Goal: Book appointment/travel/reservation

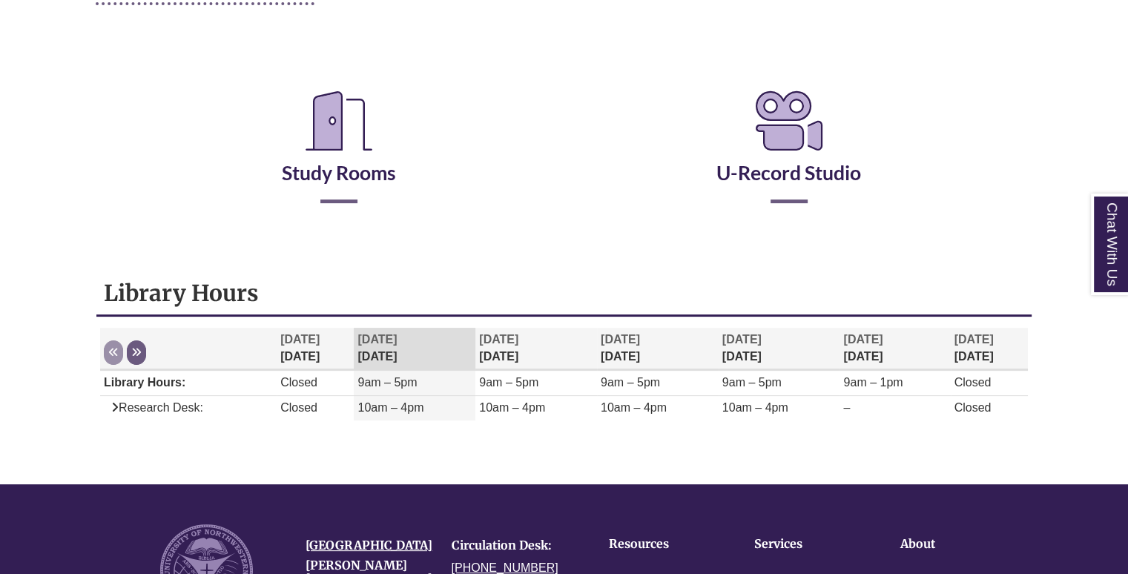
scroll to position [237, 0]
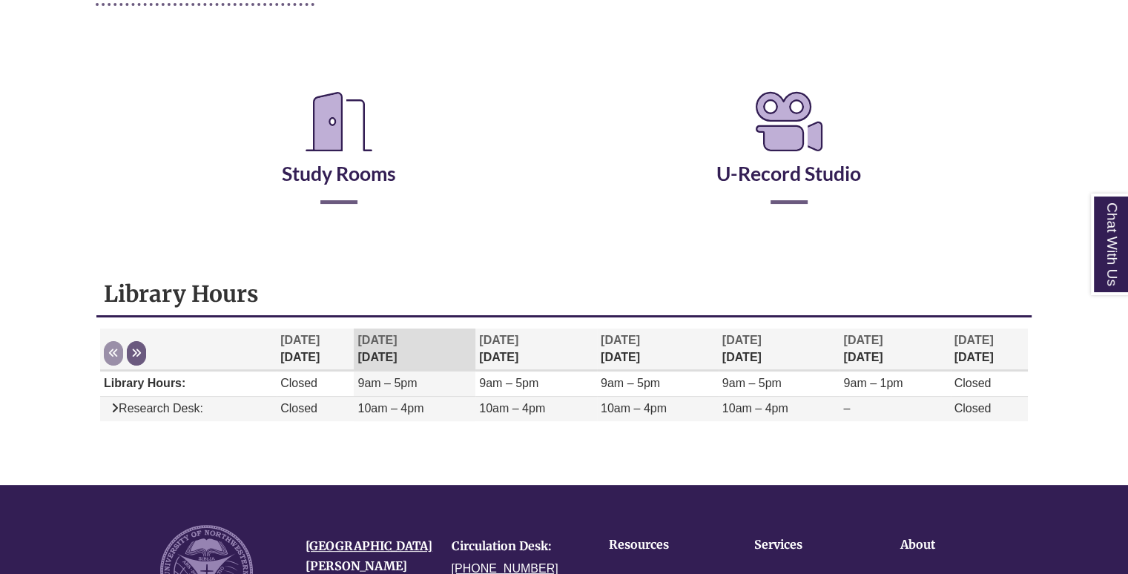
click at [388, 411] on span "10am – 4pm" at bounding box center [391, 408] width 66 height 13
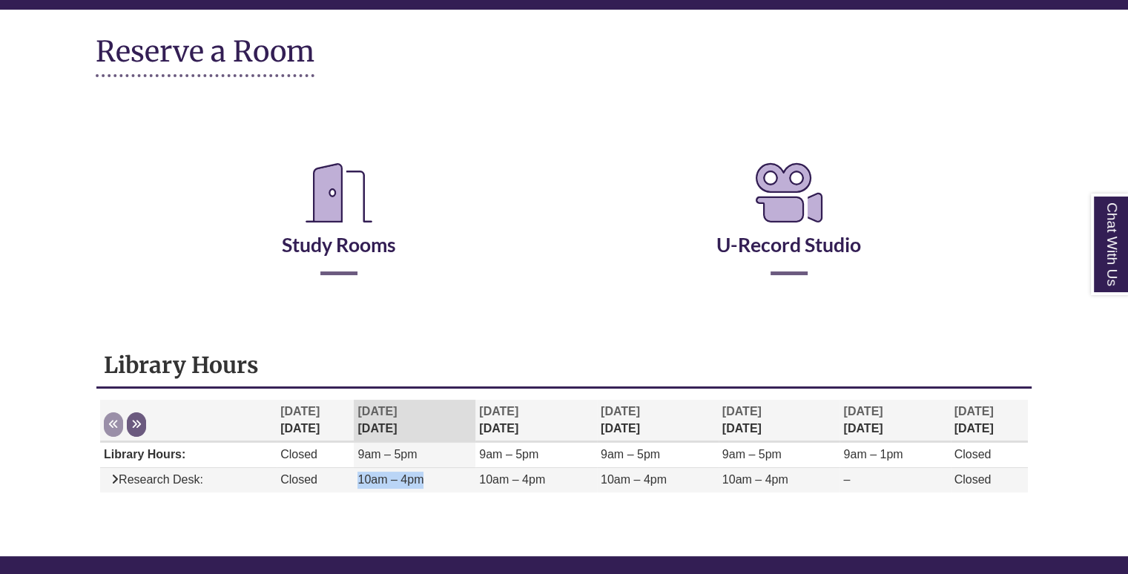
scroll to position [148, 0]
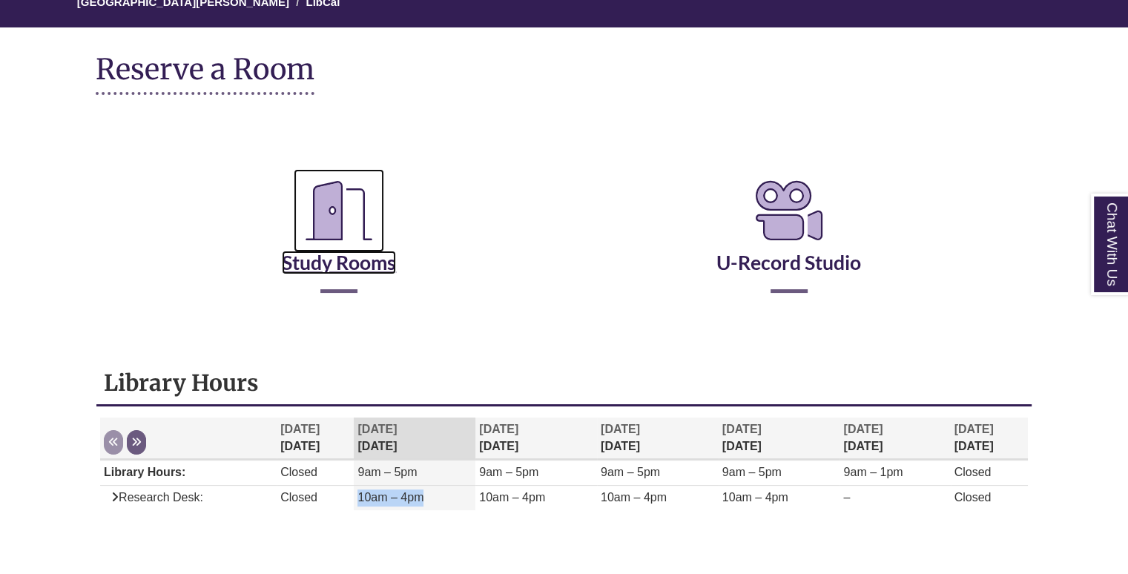
click at [318, 258] on link "Study Rooms" at bounding box center [339, 244] width 114 height 61
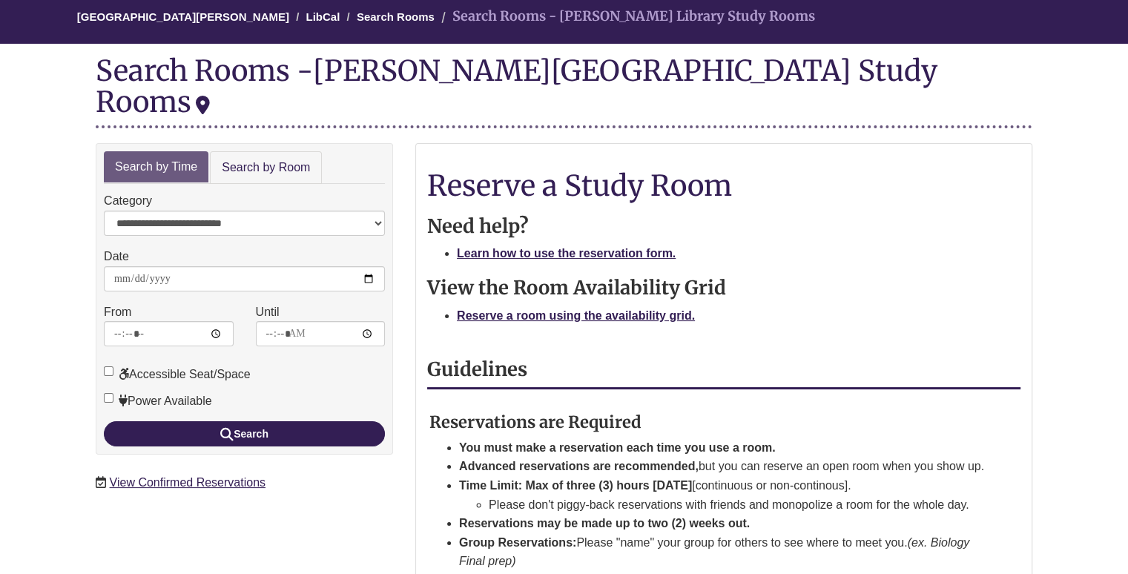
scroll to position [148, 0]
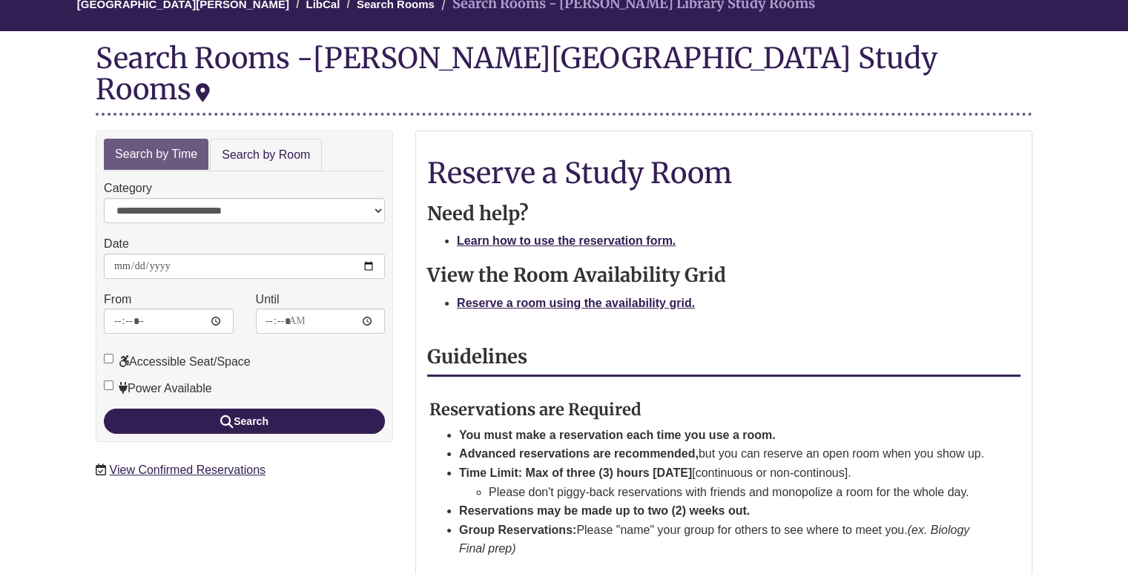
click at [194, 379] on label "Power Available" at bounding box center [158, 388] width 108 height 19
click at [184, 379] on label "Power Available" at bounding box center [158, 388] width 108 height 19
click at [472, 444] on li "Advanced reservations are recommended, but you can reserve an open room when yo…" at bounding box center [722, 453] width 526 height 19
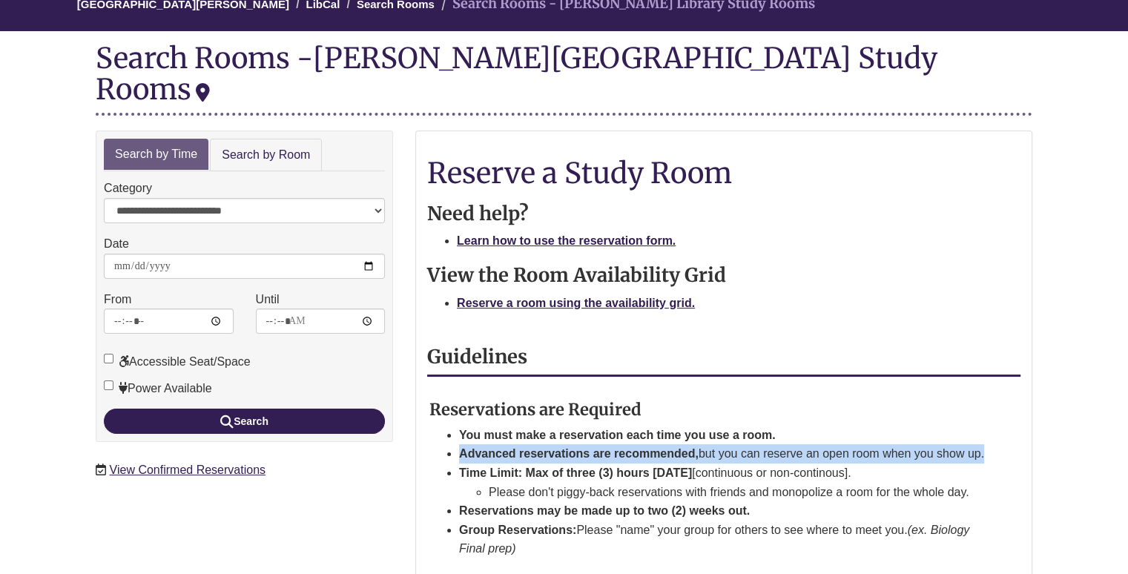
click at [472, 444] on li "Advanced reservations are recommended, but you can reserve an open room when yo…" at bounding box center [722, 453] width 526 height 19
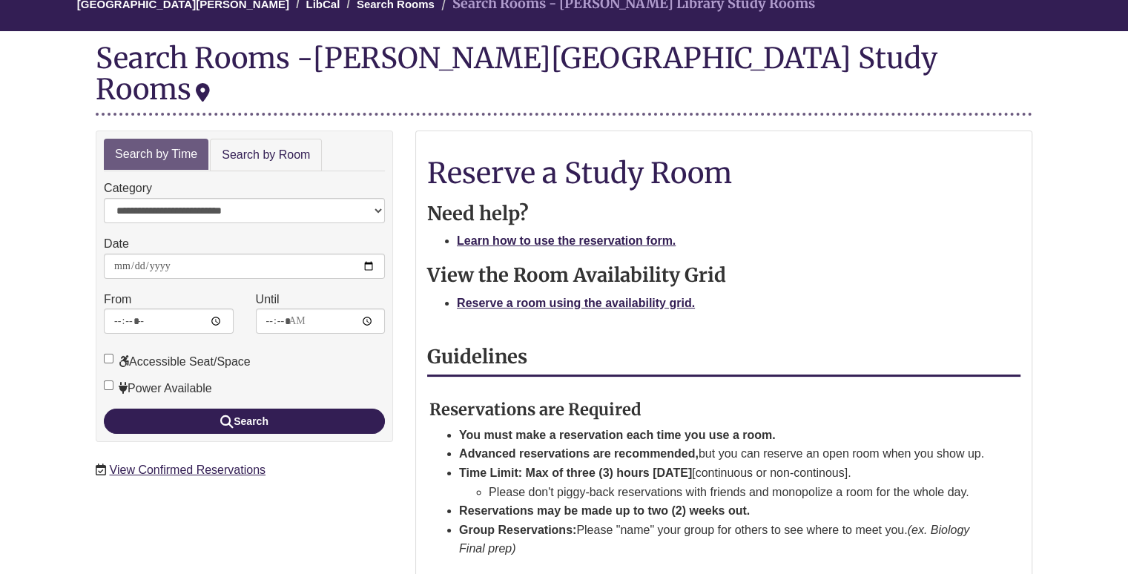
click at [472, 444] on li "Advanced reservations are recommended, but you can reserve an open room when yo…" at bounding box center [722, 453] width 526 height 19
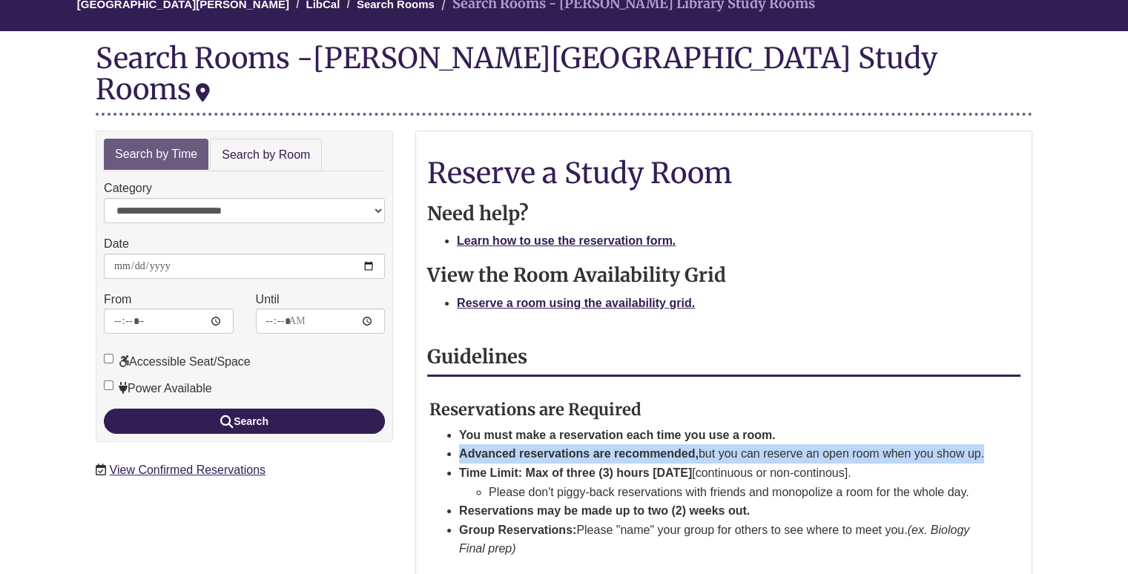
click at [472, 444] on li "Advanced reservations are recommended, but you can reserve an open room when yo…" at bounding box center [722, 453] width 526 height 19
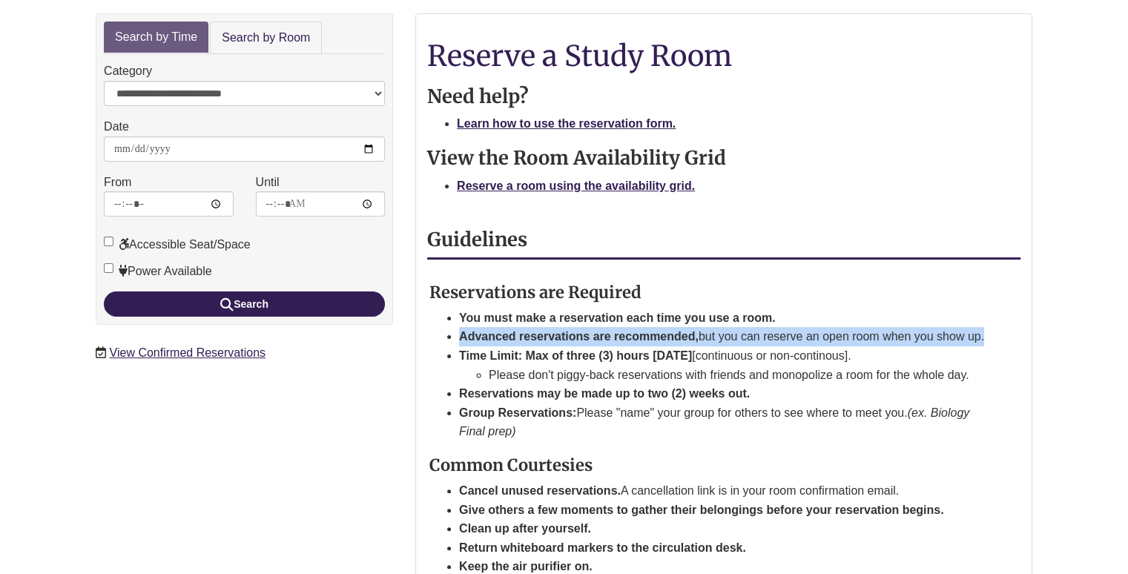
scroll to position [267, 0]
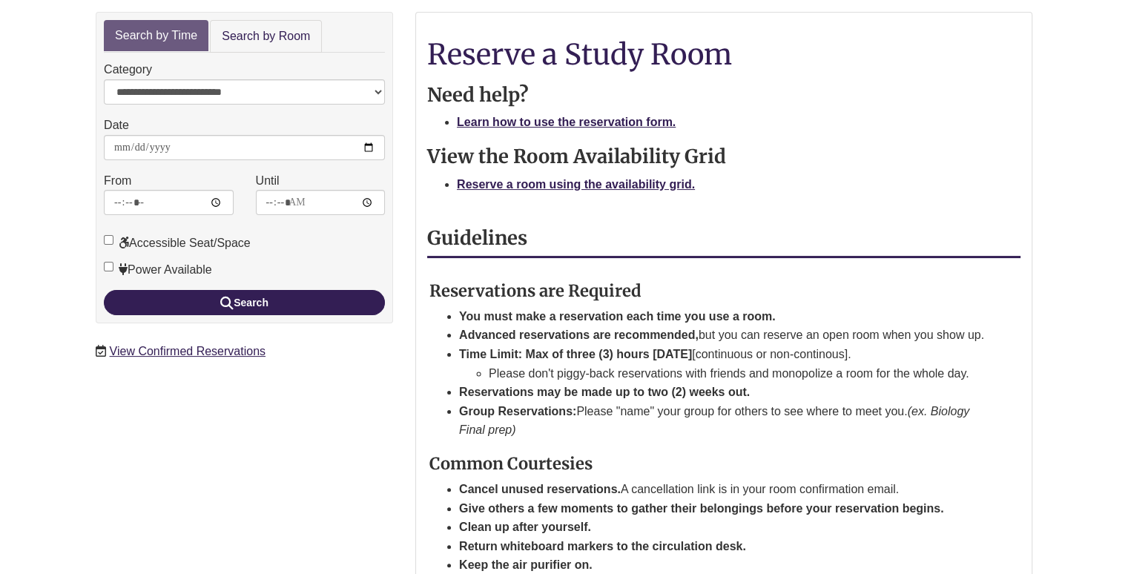
click at [608, 364] on li "Please don't piggy-back reservations with friends and monopolize a room for the…" at bounding box center [737, 373] width 496 height 19
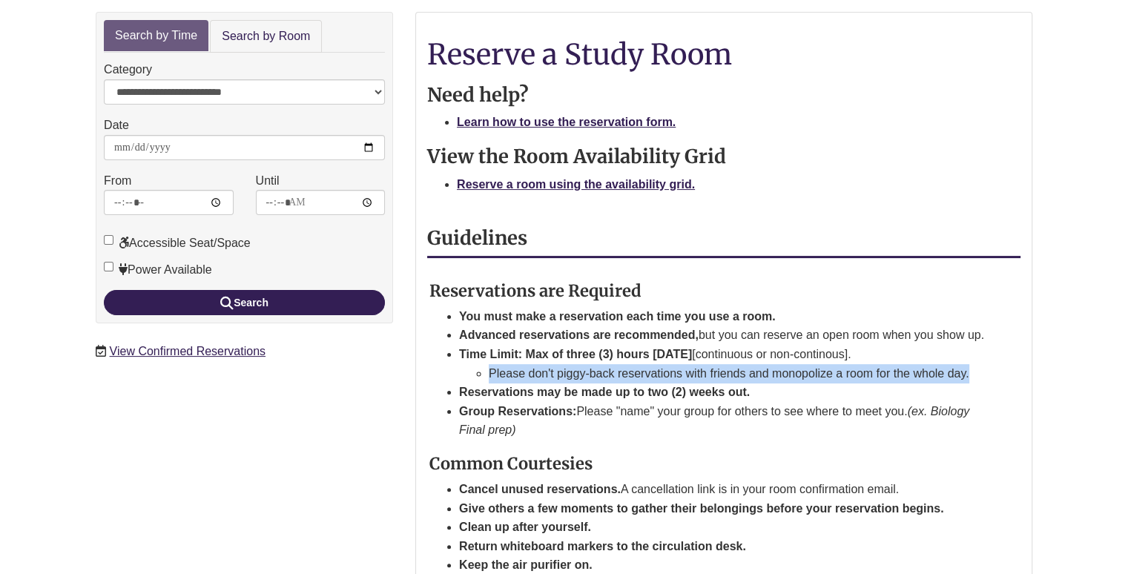
click at [608, 364] on li "Please don't piggy-back reservations with friends and monopolize a room for the…" at bounding box center [737, 373] width 496 height 19
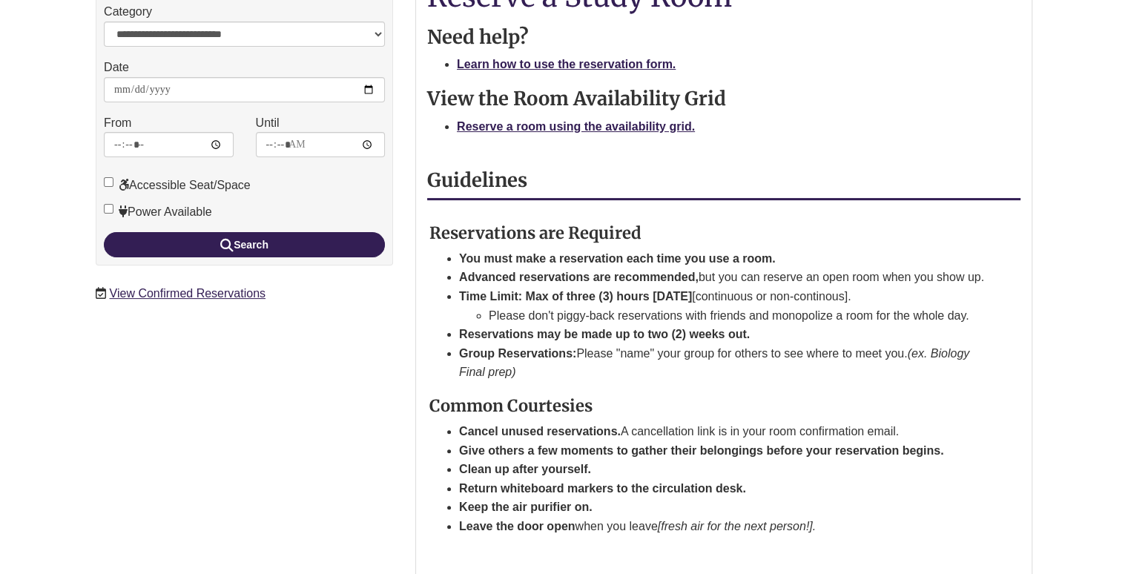
scroll to position [326, 0]
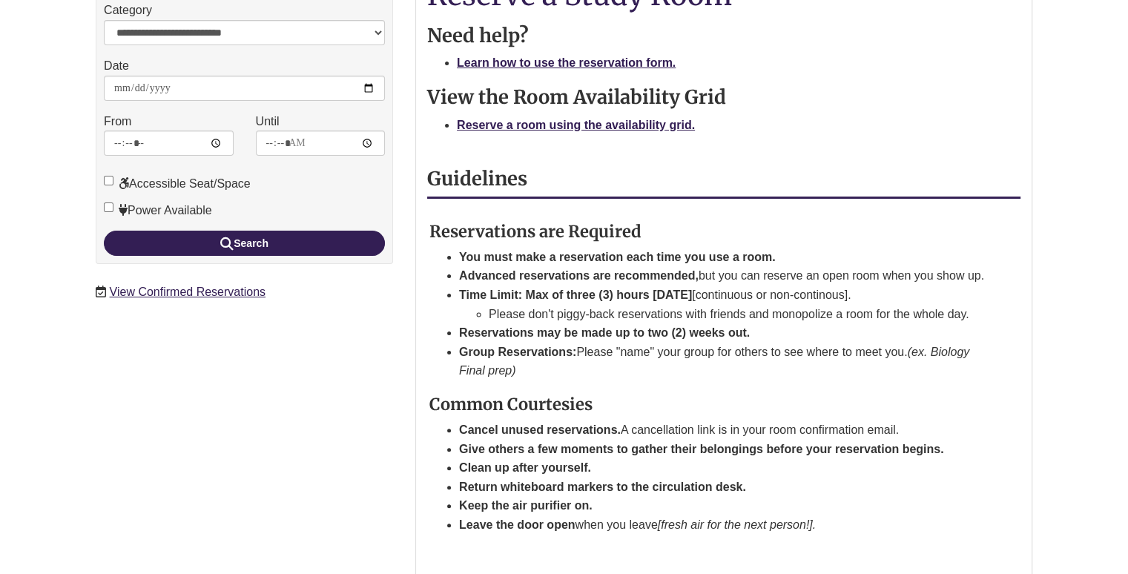
click at [607, 343] on li "Group Reservations: Please "name" your group for others to see where to meet yo…" at bounding box center [722, 362] width 526 height 38
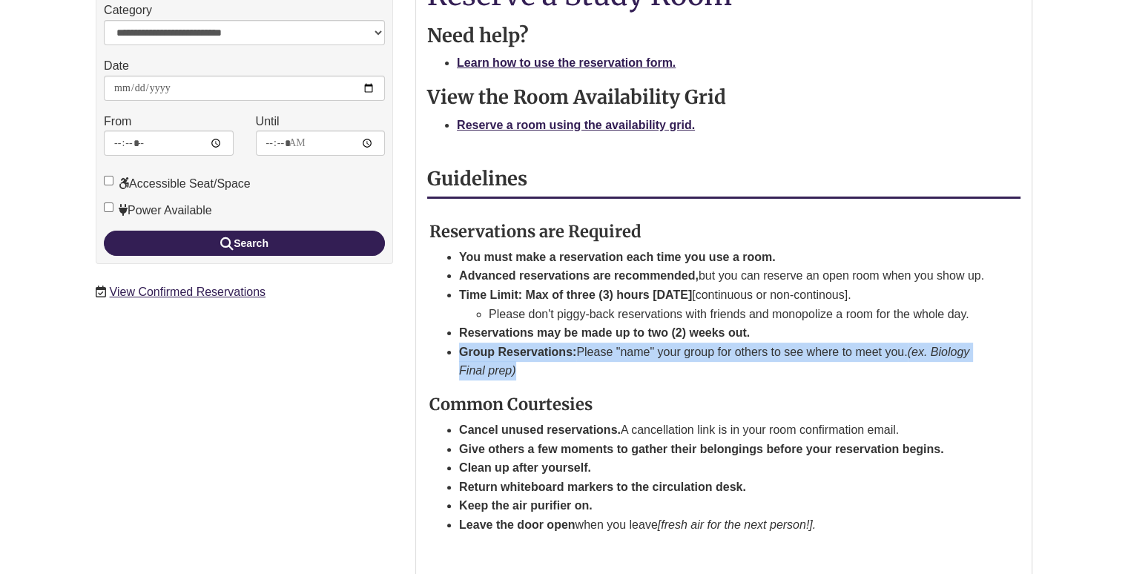
click at [607, 343] on li "Group Reservations: Please "name" your group for others to see where to meet yo…" at bounding box center [722, 362] width 526 height 38
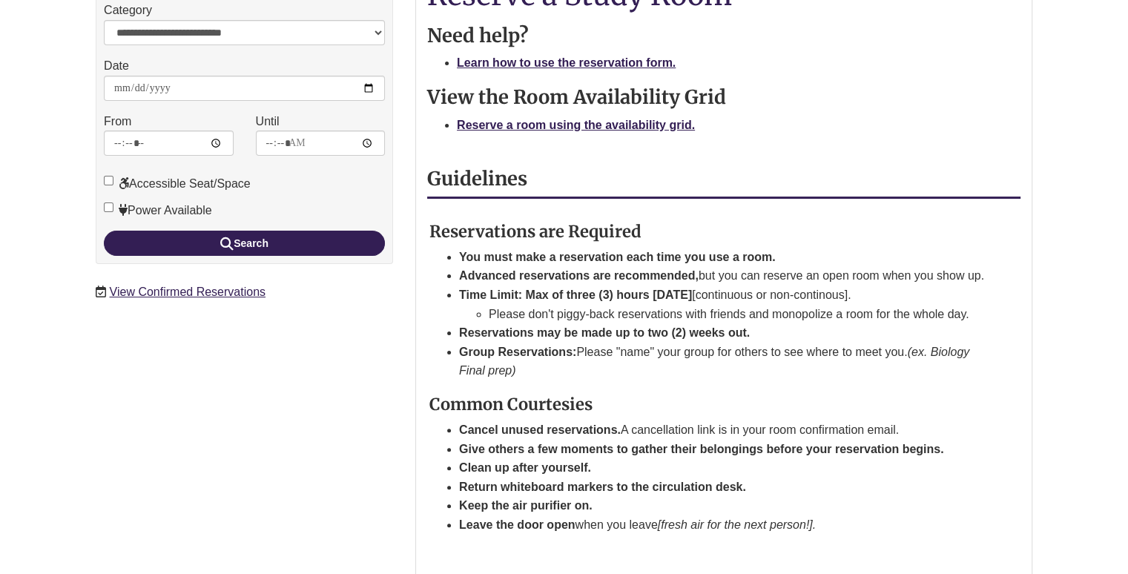
click at [607, 343] on li "Group Reservations: Please "name" your group for others to see where to meet yo…" at bounding box center [722, 362] width 526 height 38
click at [532, 346] on strong "Group Reservations:" at bounding box center [517, 352] width 117 height 13
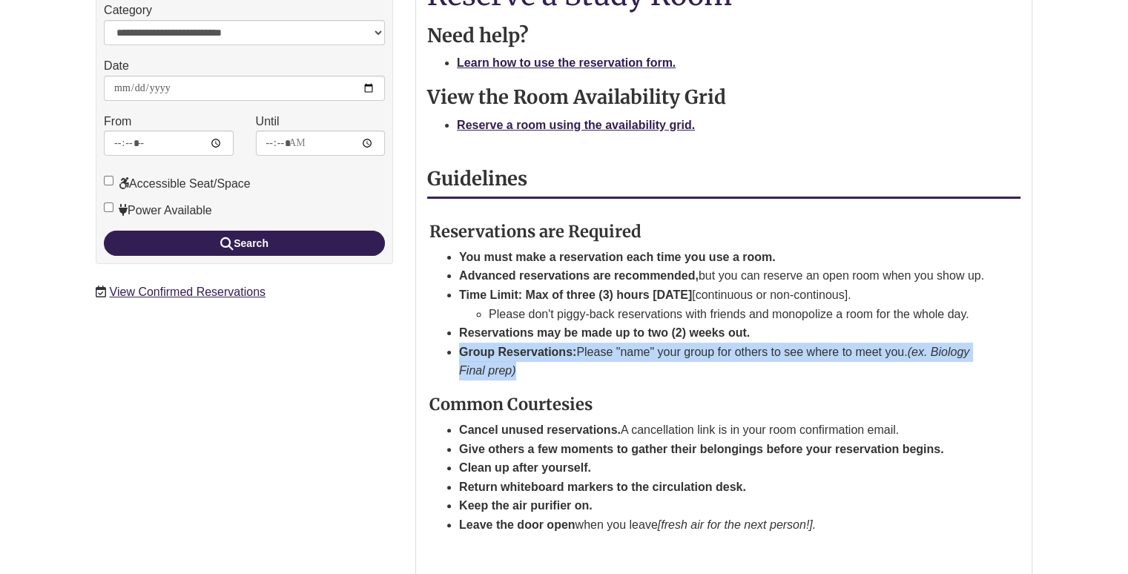
click at [532, 346] on strong "Group Reservations:" at bounding box center [517, 352] width 117 height 13
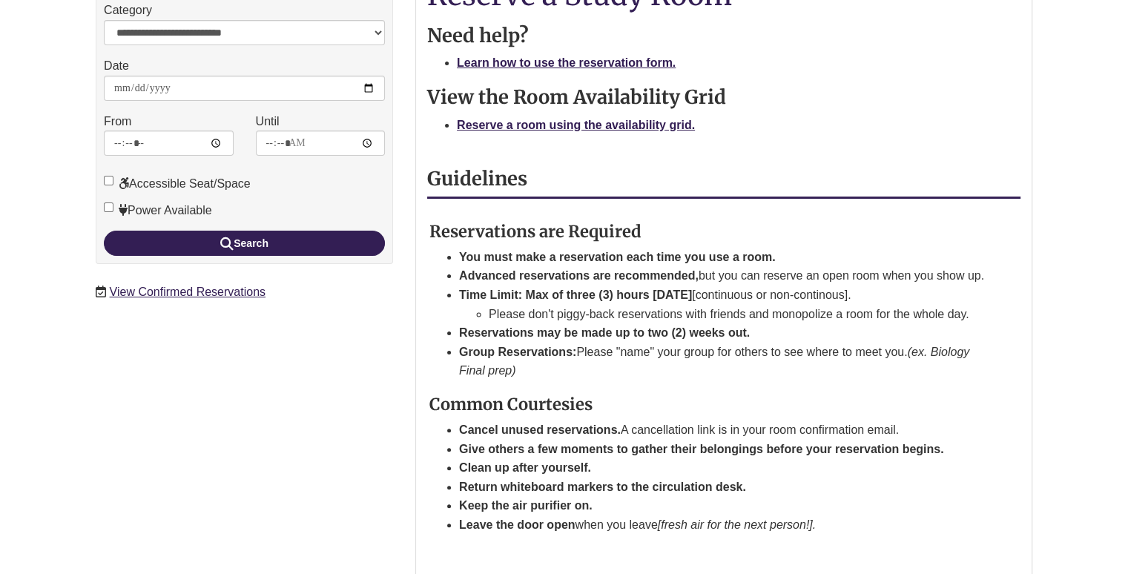
click at [688, 346] on li "Group Reservations: Please "name" your group for others to see where to meet yo…" at bounding box center [722, 362] width 526 height 38
click at [535, 424] on strong "Cancel unused reservations." at bounding box center [540, 430] width 162 height 13
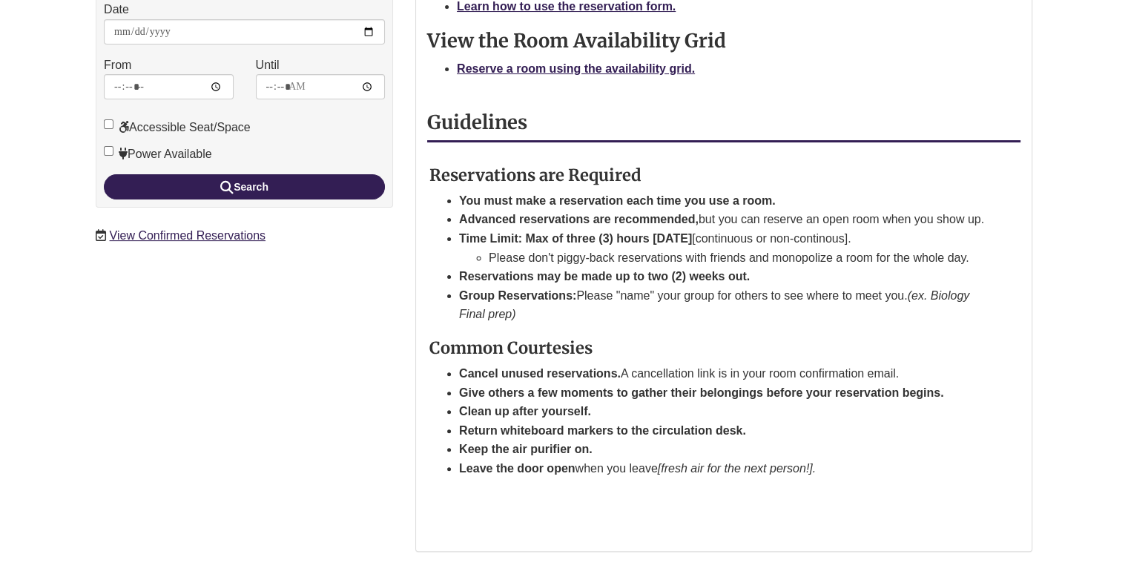
scroll to position [386, 0]
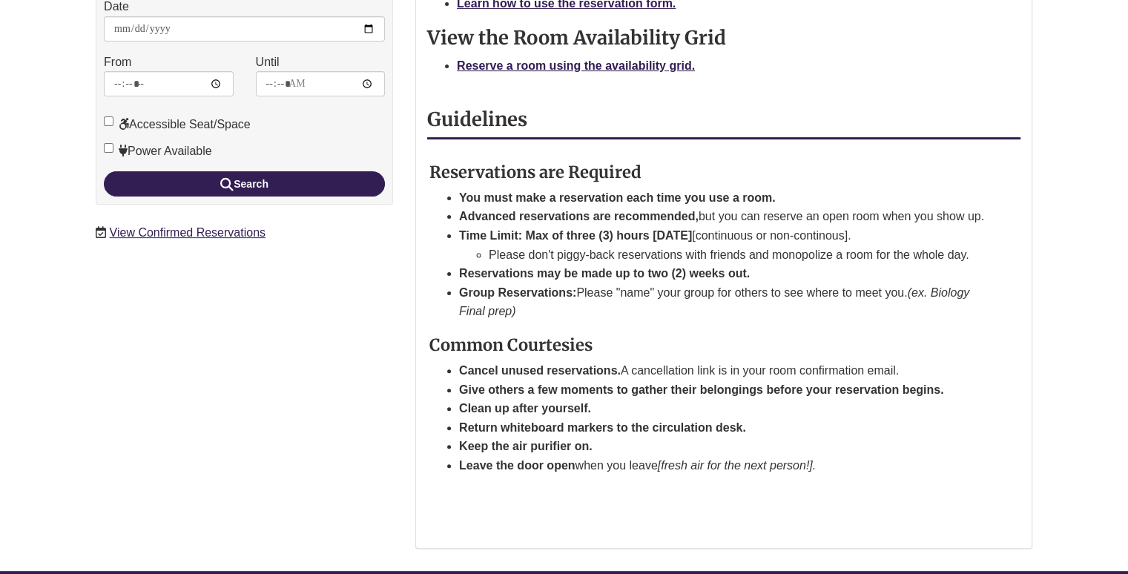
click at [535, 421] on strong "Return whiteboard markers to the circulation desk." at bounding box center [602, 427] width 287 height 13
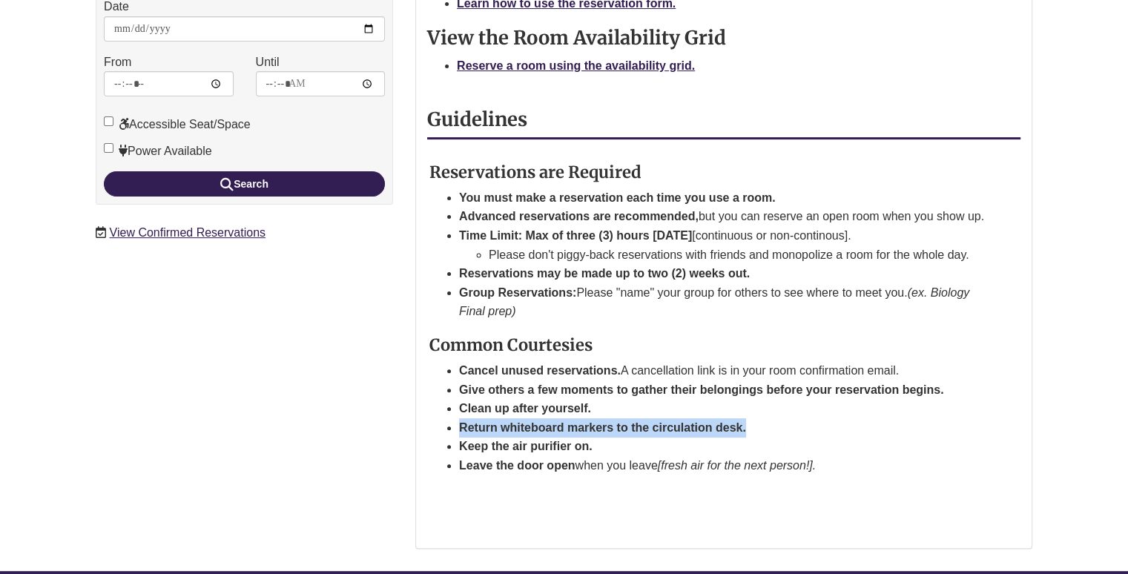
click at [535, 421] on strong "Return whiteboard markers to the circulation desk." at bounding box center [602, 427] width 287 height 13
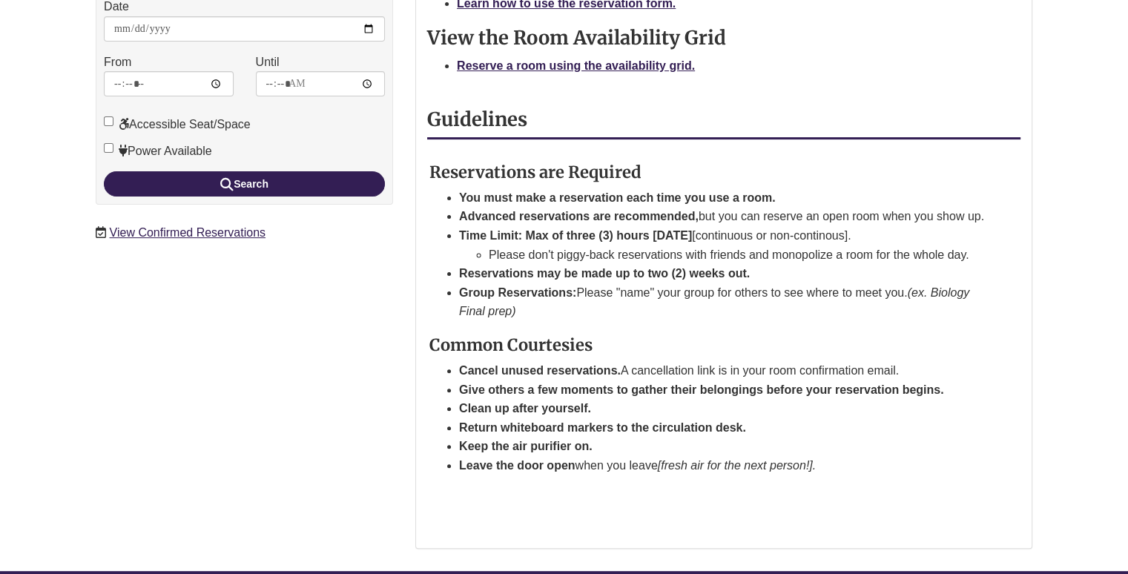
click at [535, 421] on strong "Return whiteboard markers to the circulation desk." at bounding box center [602, 427] width 287 height 13
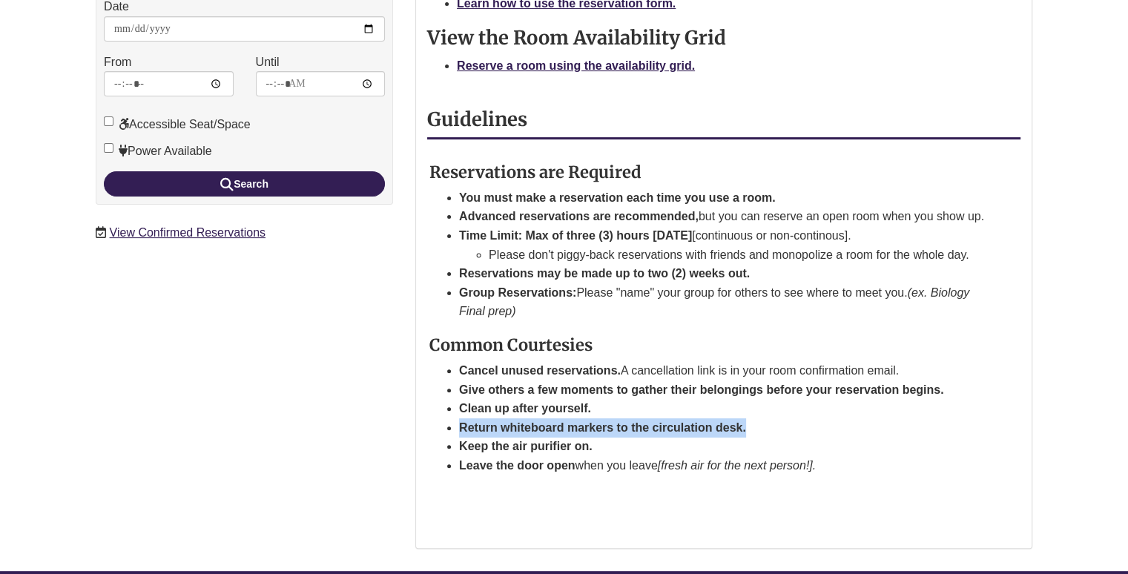
click at [535, 421] on strong "Return whiteboard markers to the circulation desk." at bounding box center [602, 427] width 287 height 13
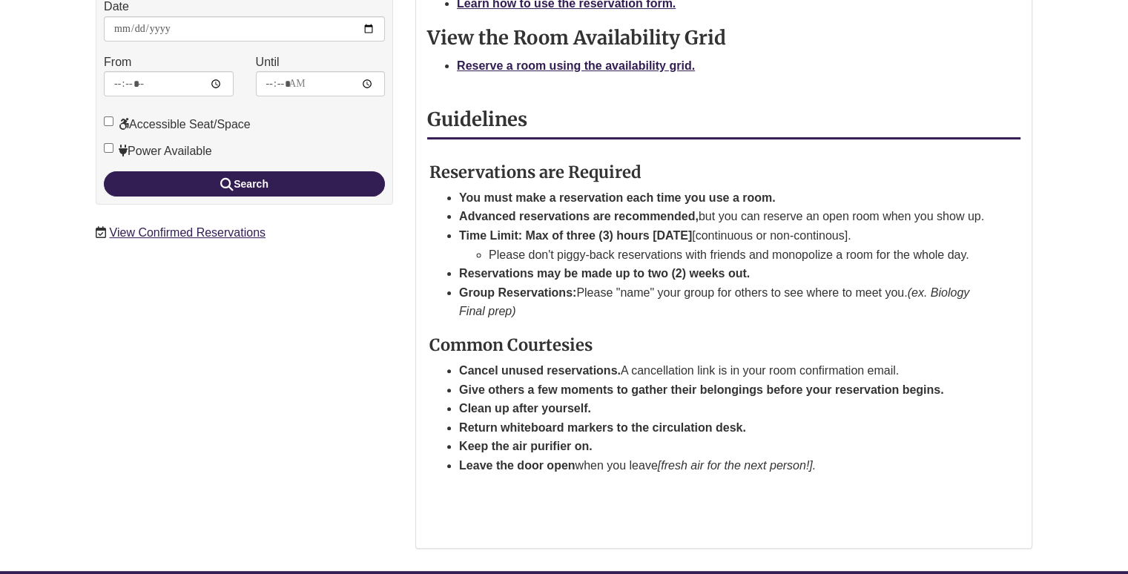
click at [535, 421] on strong "Return whiteboard markers to the circulation desk." at bounding box center [602, 427] width 287 height 13
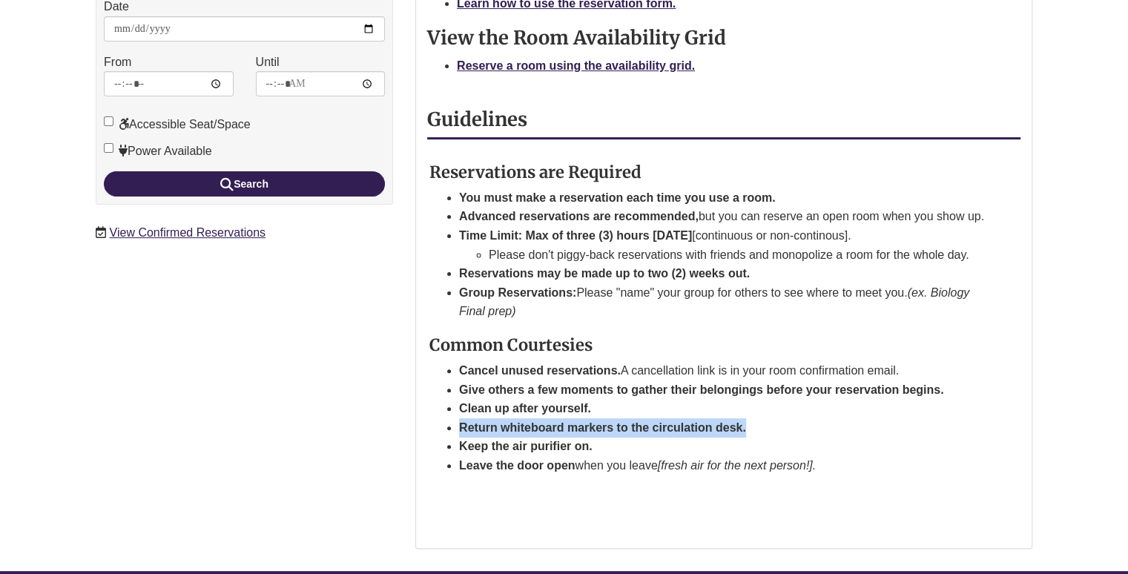
click at [535, 421] on strong "Return whiteboard markers to the circulation desk." at bounding box center [602, 427] width 287 height 13
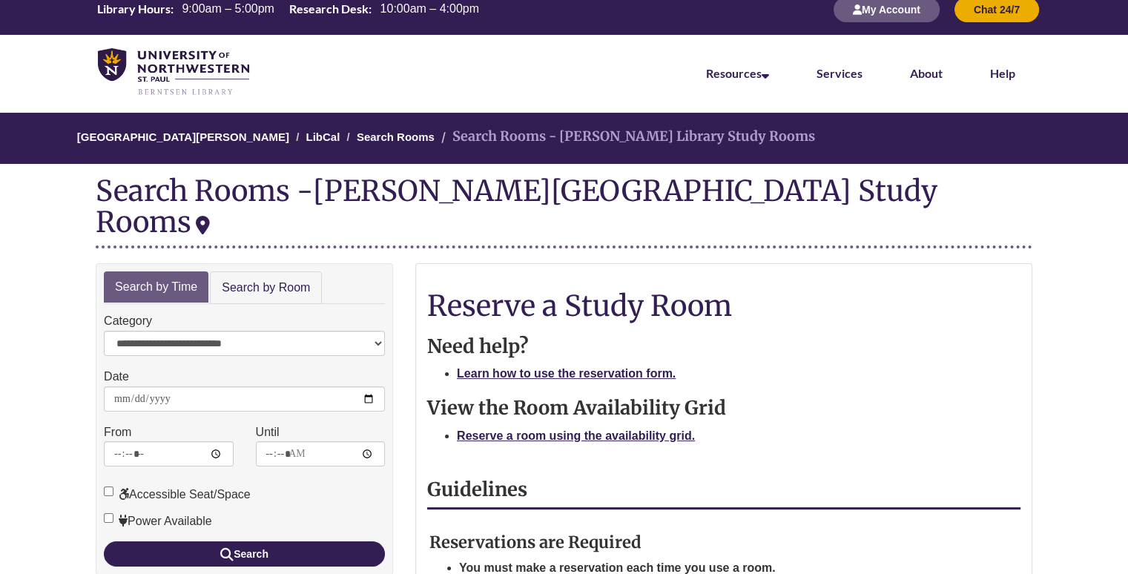
scroll to position [0, 0]
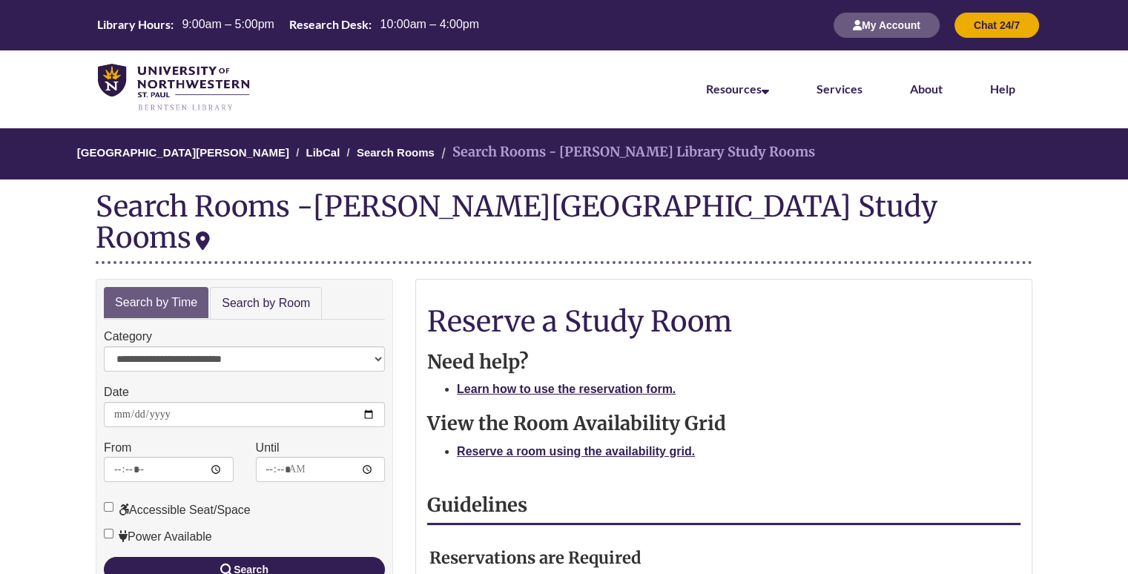
click at [414, 220] on div "Berntsen Library Study Rooms Change Location" at bounding box center [517, 221] width 842 height 67
click at [240, 287] on link "Search by Room" at bounding box center [266, 303] width 112 height 33
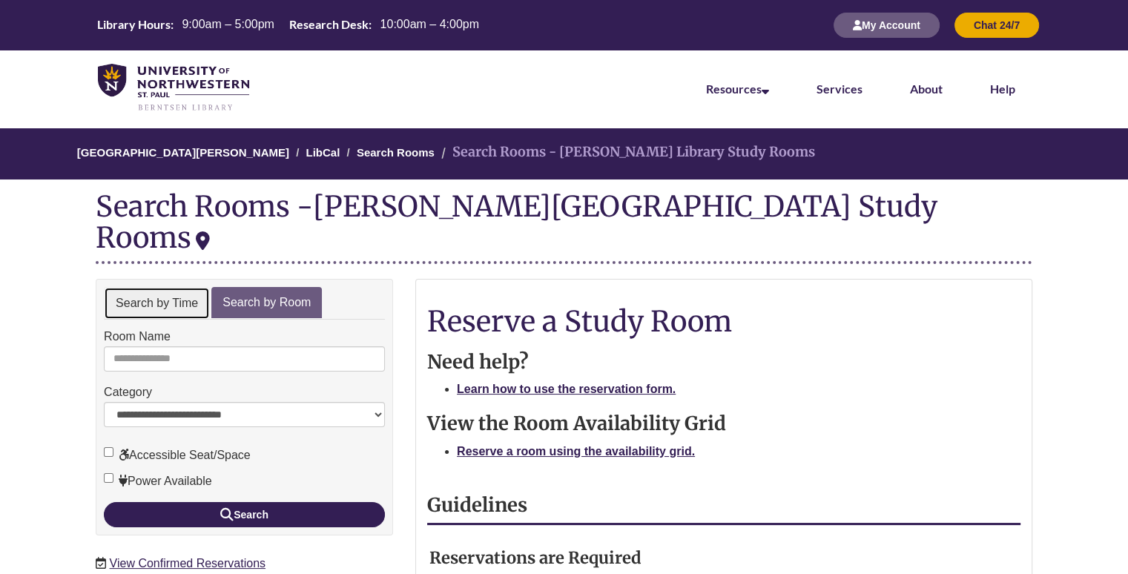
click at [181, 287] on link "Search by Time" at bounding box center [157, 303] width 106 height 33
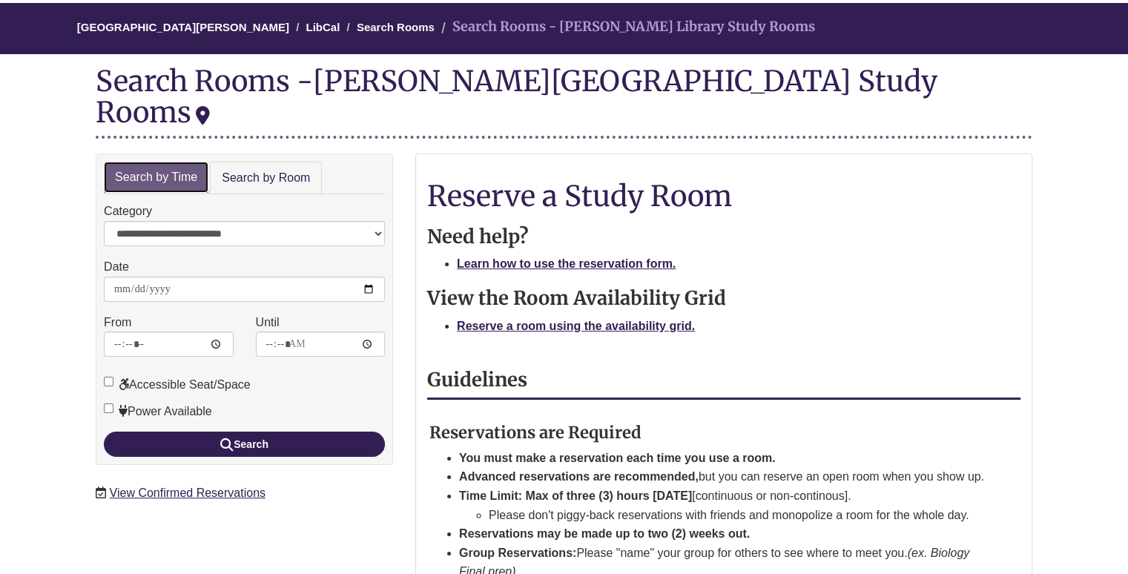
scroll to position [128, 0]
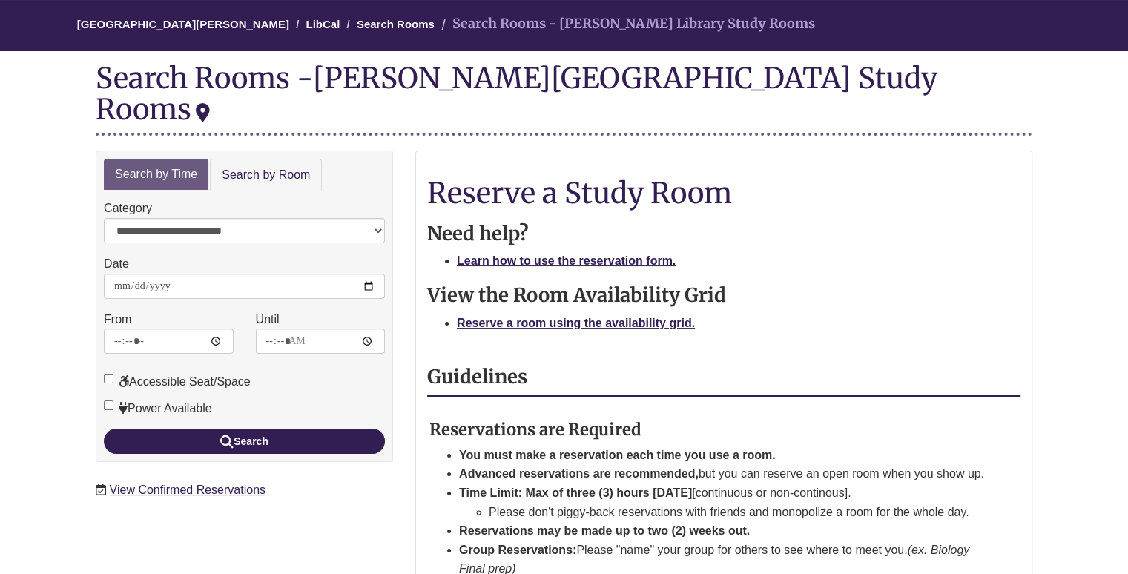
click at [181, 399] on label "Power Available" at bounding box center [158, 408] width 108 height 19
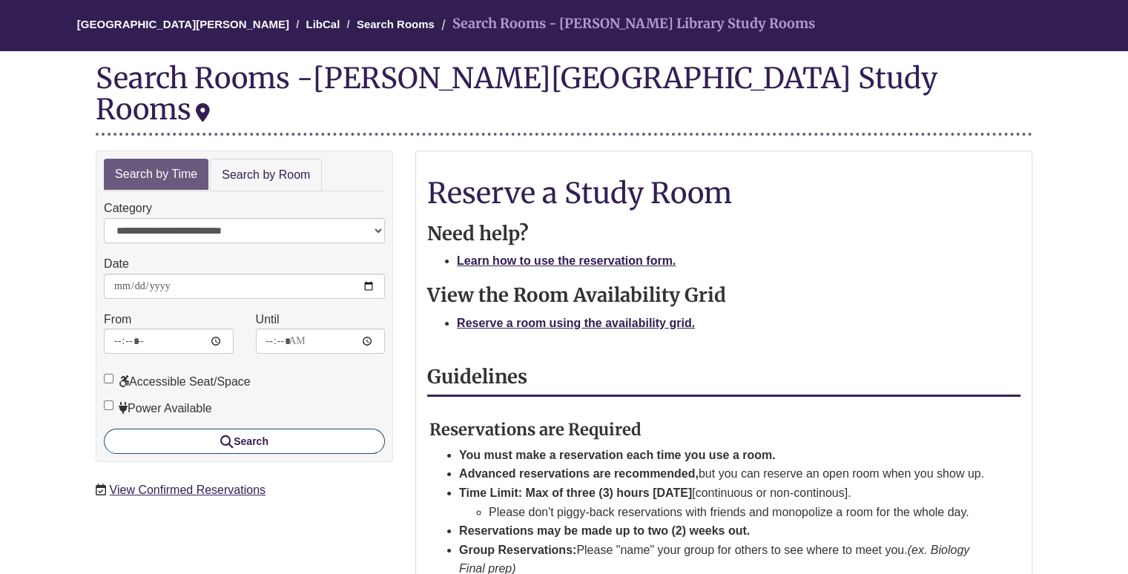
click at [252, 429] on button "Search" at bounding box center [244, 441] width 281 height 25
